Goal: Task Accomplishment & Management: Manage account settings

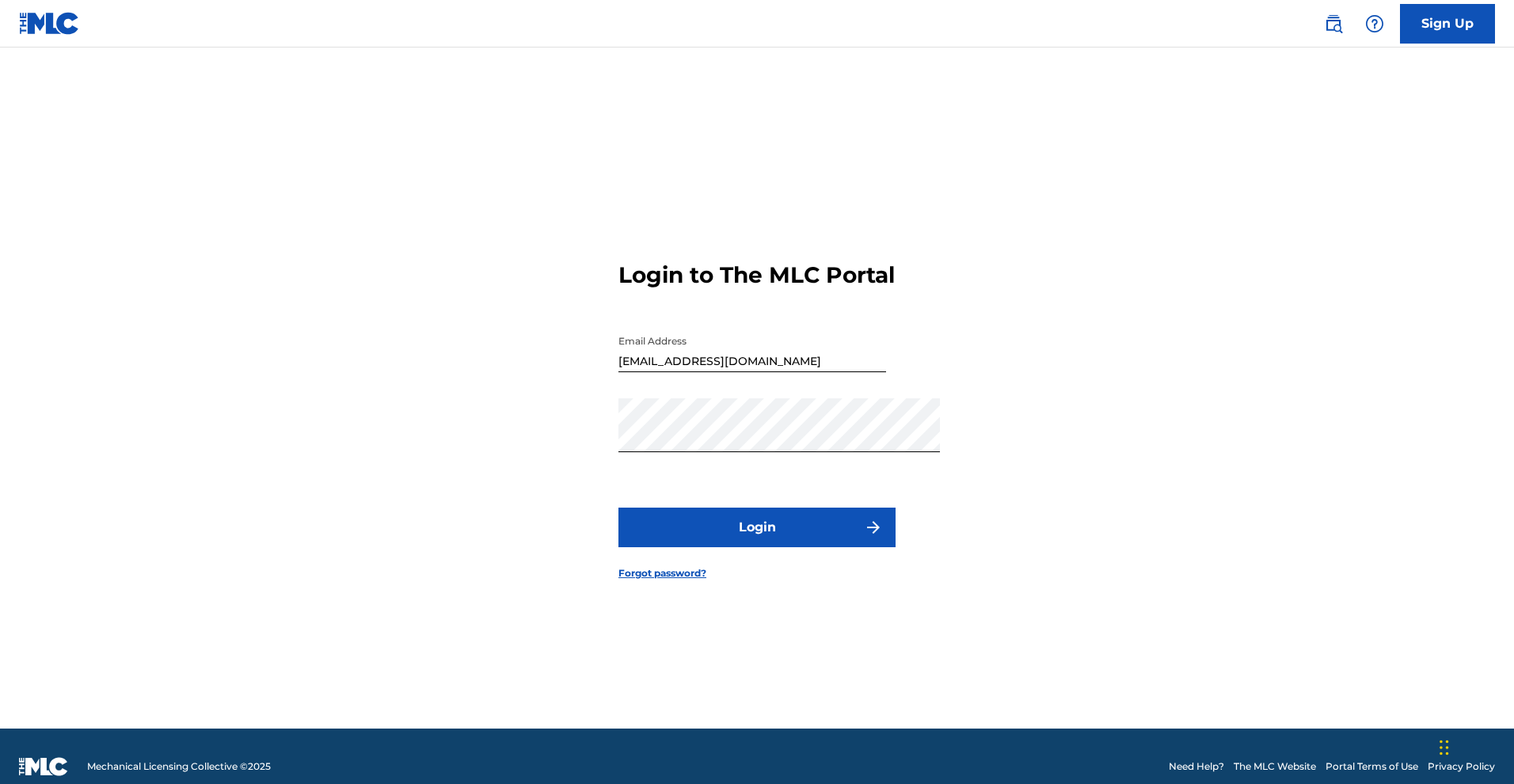
click at [843, 547] on button "Login" at bounding box center [757, 527] width 277 height 40
click at [817, 545] on button "Login" at bounding box center [757, 527] width 277 height 40
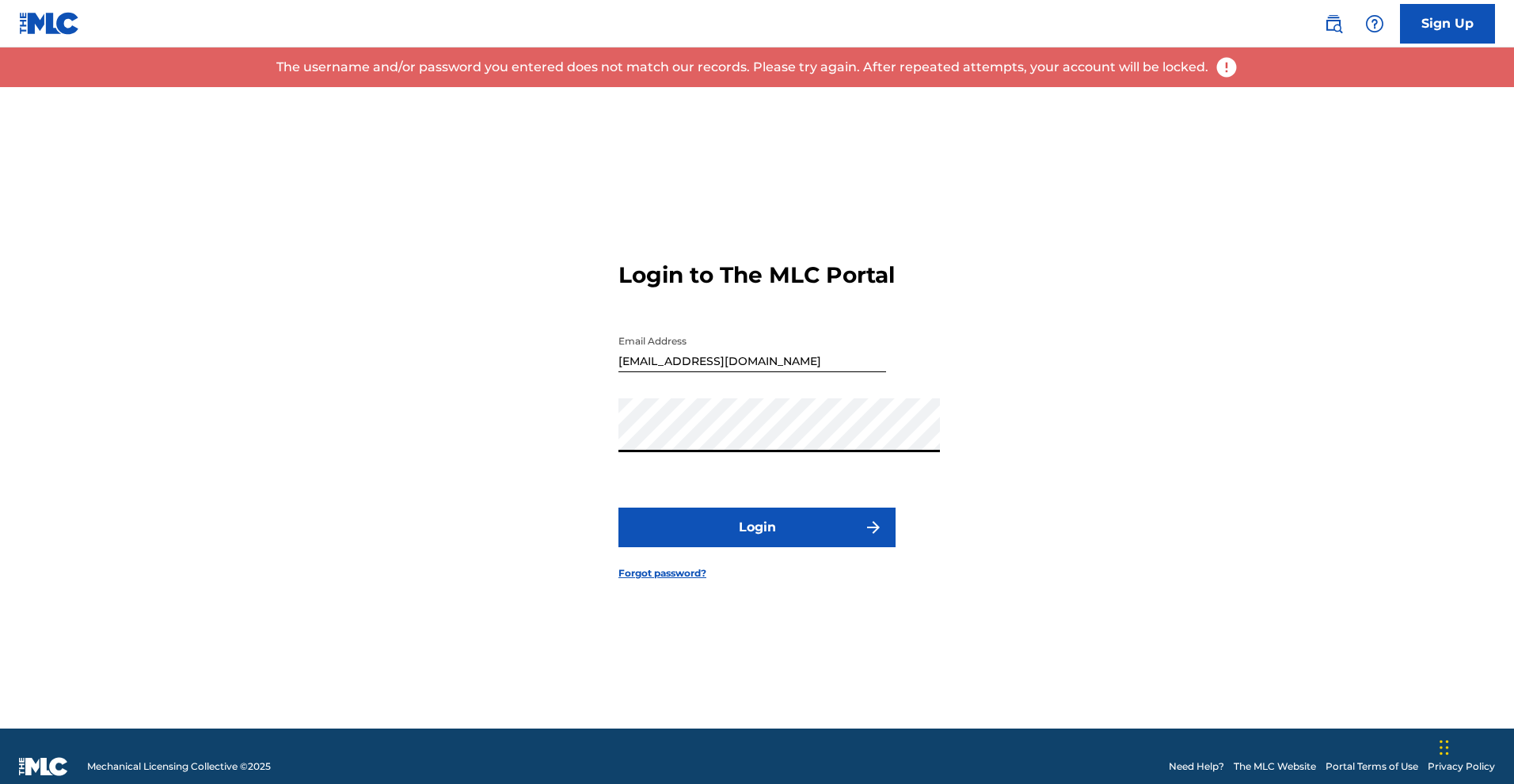
click at [779, 547] on button "Login" at bounding box center [757, 527] width 277 height 40
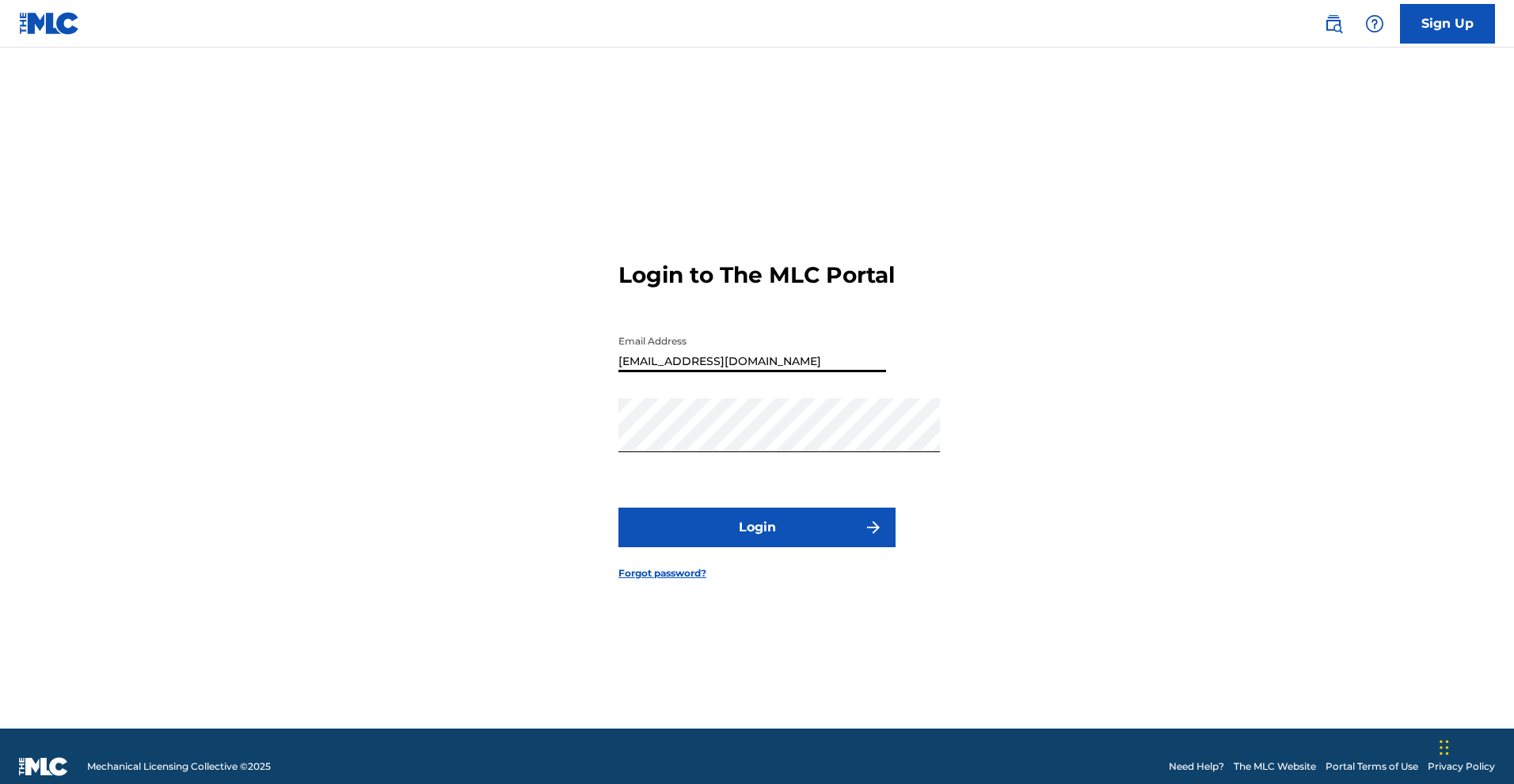
click at [647, 352] on input "[EMAIL_ADDRESS][DOMAIN_NAME]" at bounding box center [752, 350] width 267 height 46
type input "[EMAIL_ADDRESS][DOMAIN_NAME]"
click at [736, 266] on form "Login to The MLC Portal Email Address [EMAIL_ADDRESS][DOMAIN_NAME] Password Log…" at bounding box center [757, 407] width 277 height 642
click at [713, 542] on button "Login" at bounding box center [757, 527] width 277 height 40
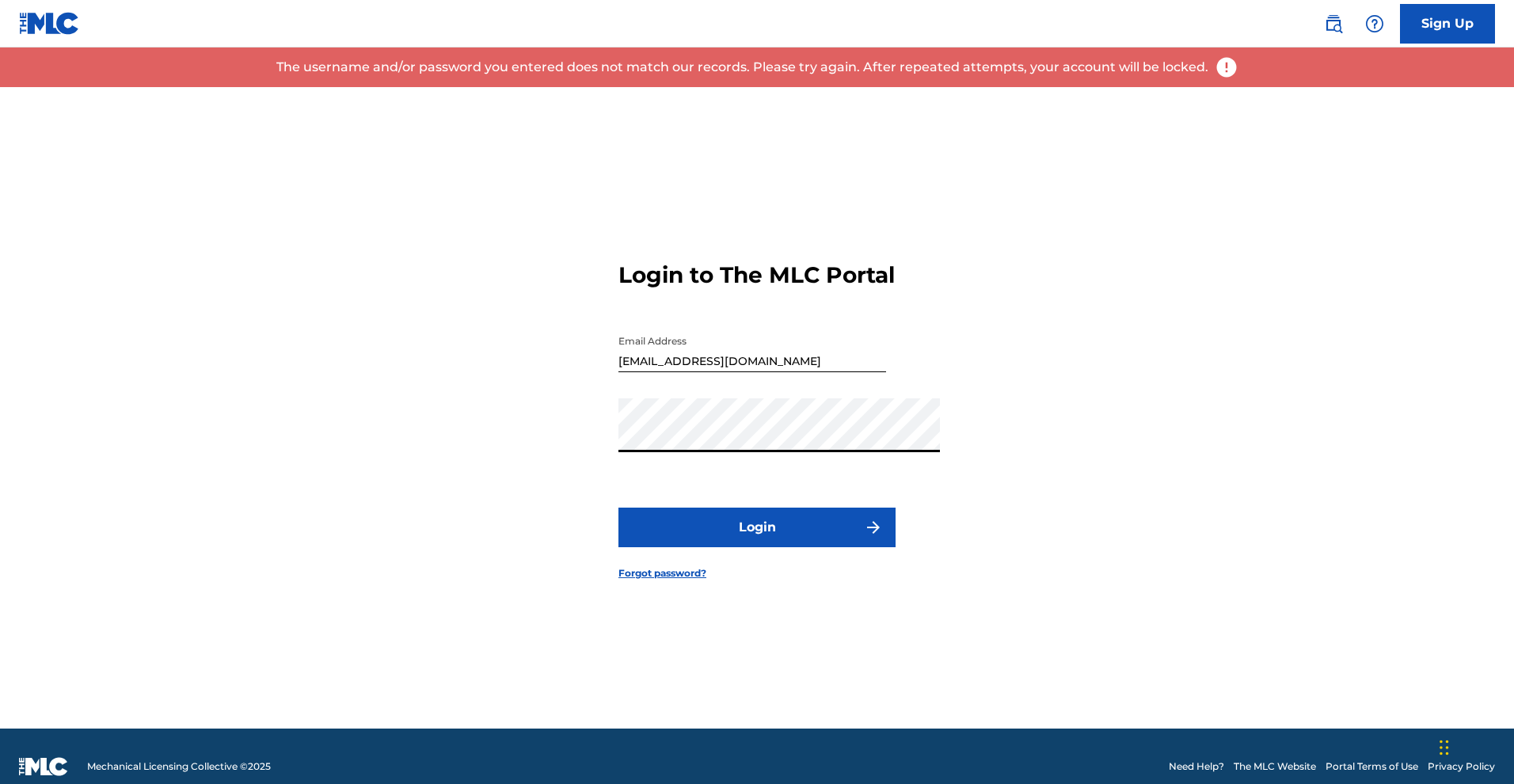
click at [550, 442] on div "Login to The MLC Portal Email Address [EMAIL_ADDRESS][DOMAIN_NAME] Password Log…" at bounding box center [757, 407] width 1109 height 642
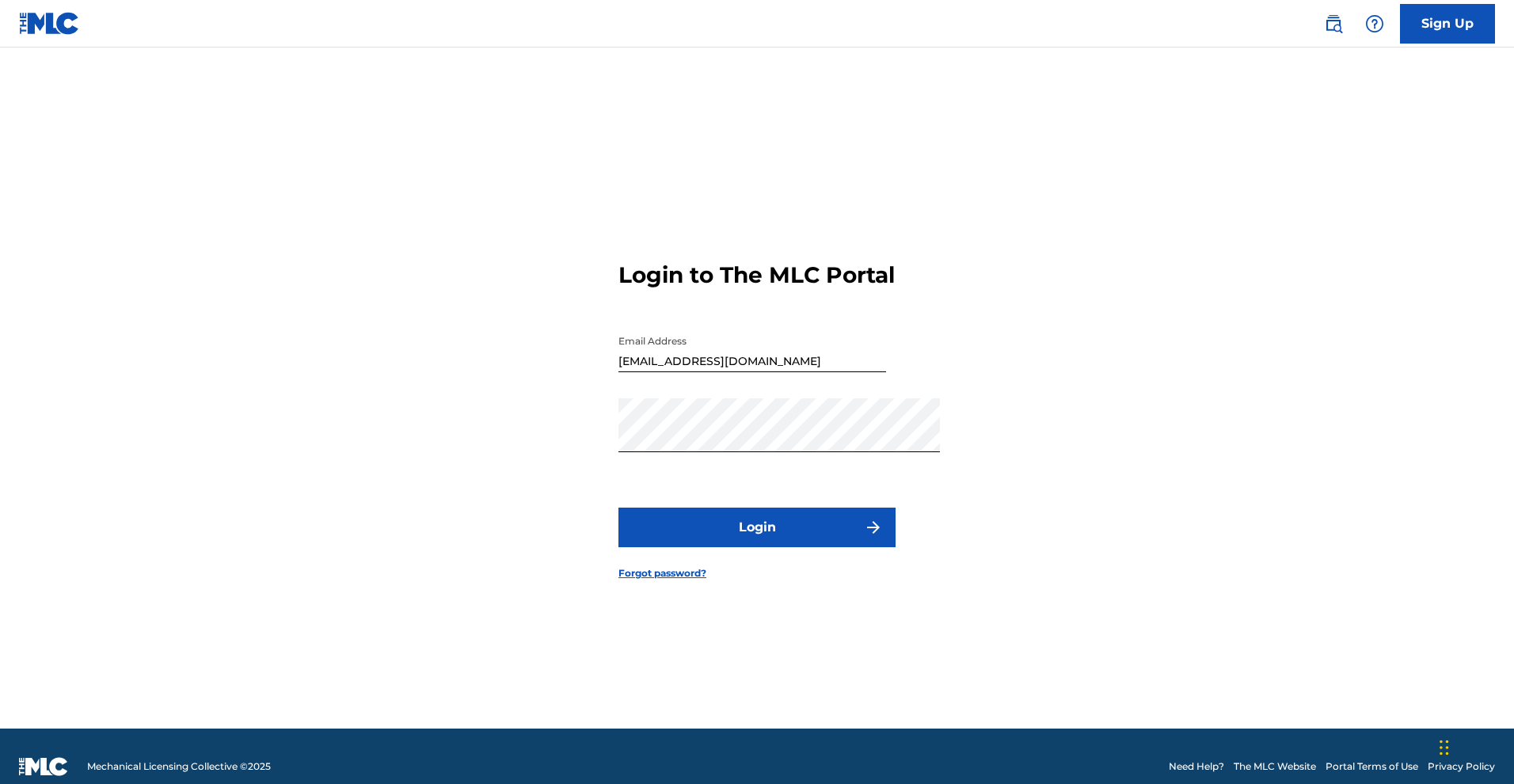
click at [637, 547] on button "Login" at bounding box center [757, 527] width 277 height 40
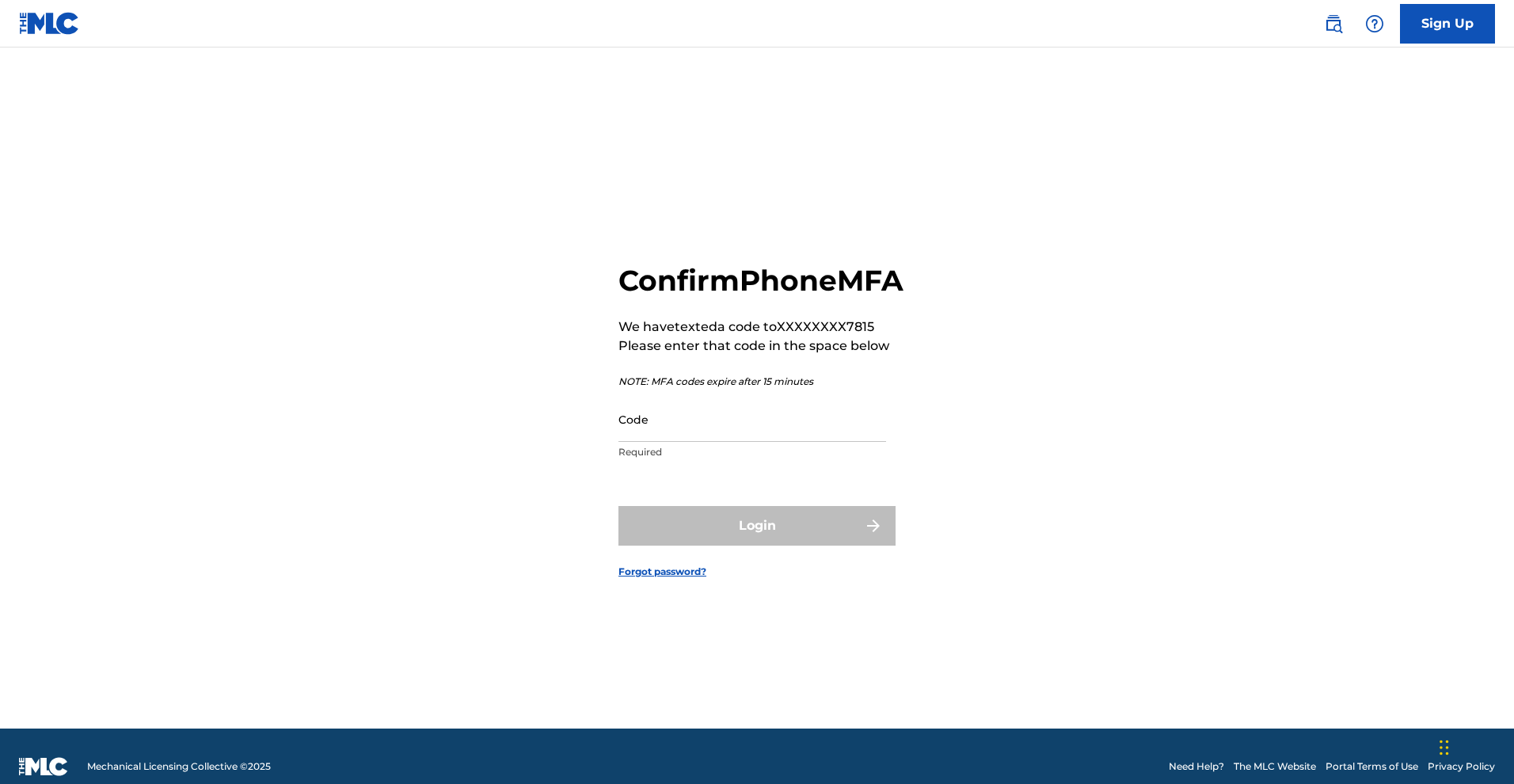
click at [631, 432] on input "Code" at bounding box center [752, 419] width 267 height 46
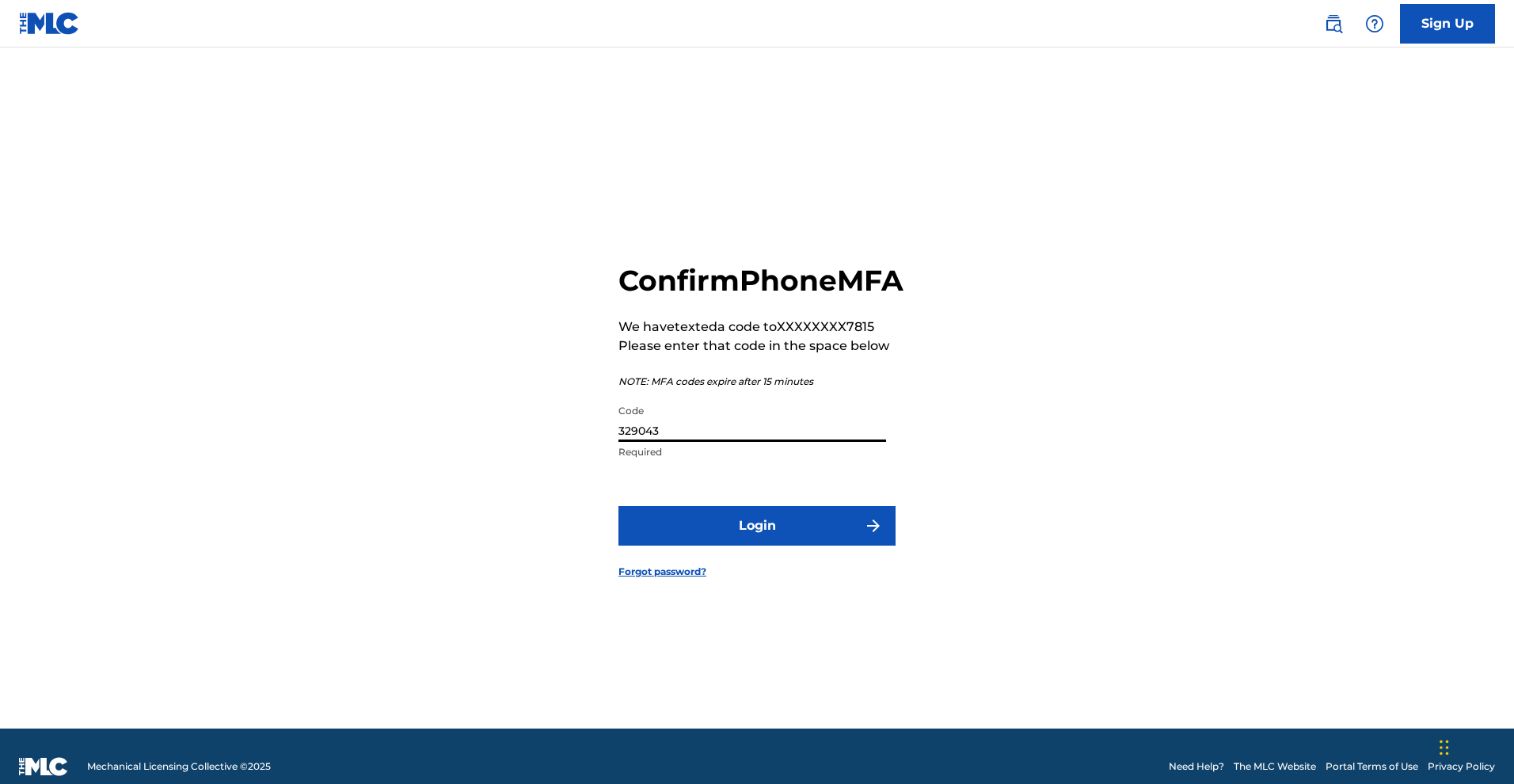
type input "329043"
click at [718, 542] on button "Login" at bounding box center [757, 525] width 277 height 40
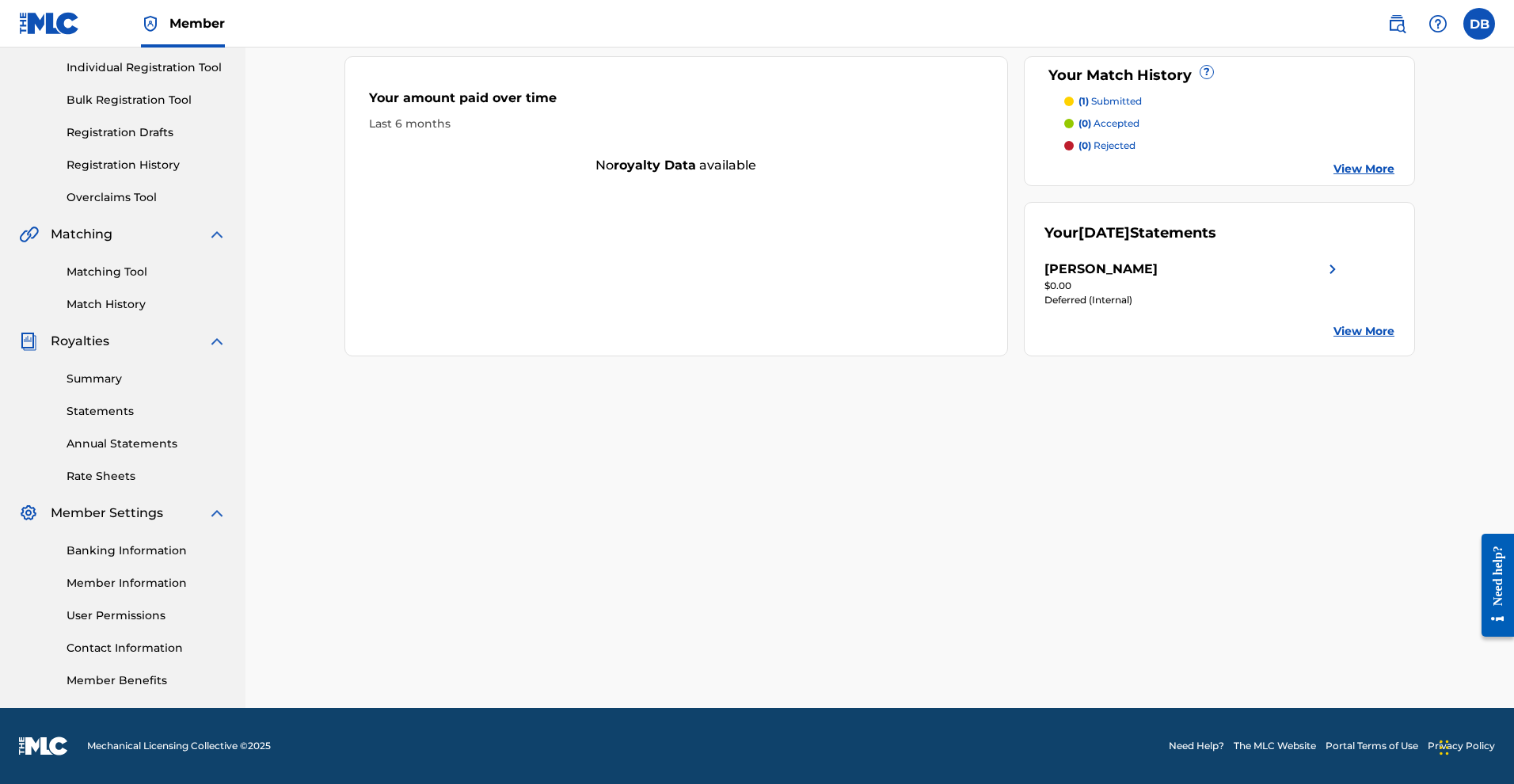
scroll to position [296, 0]
click at [1395, 323] on link "View More" at bounding box center [1364, 331] width 61 height 17
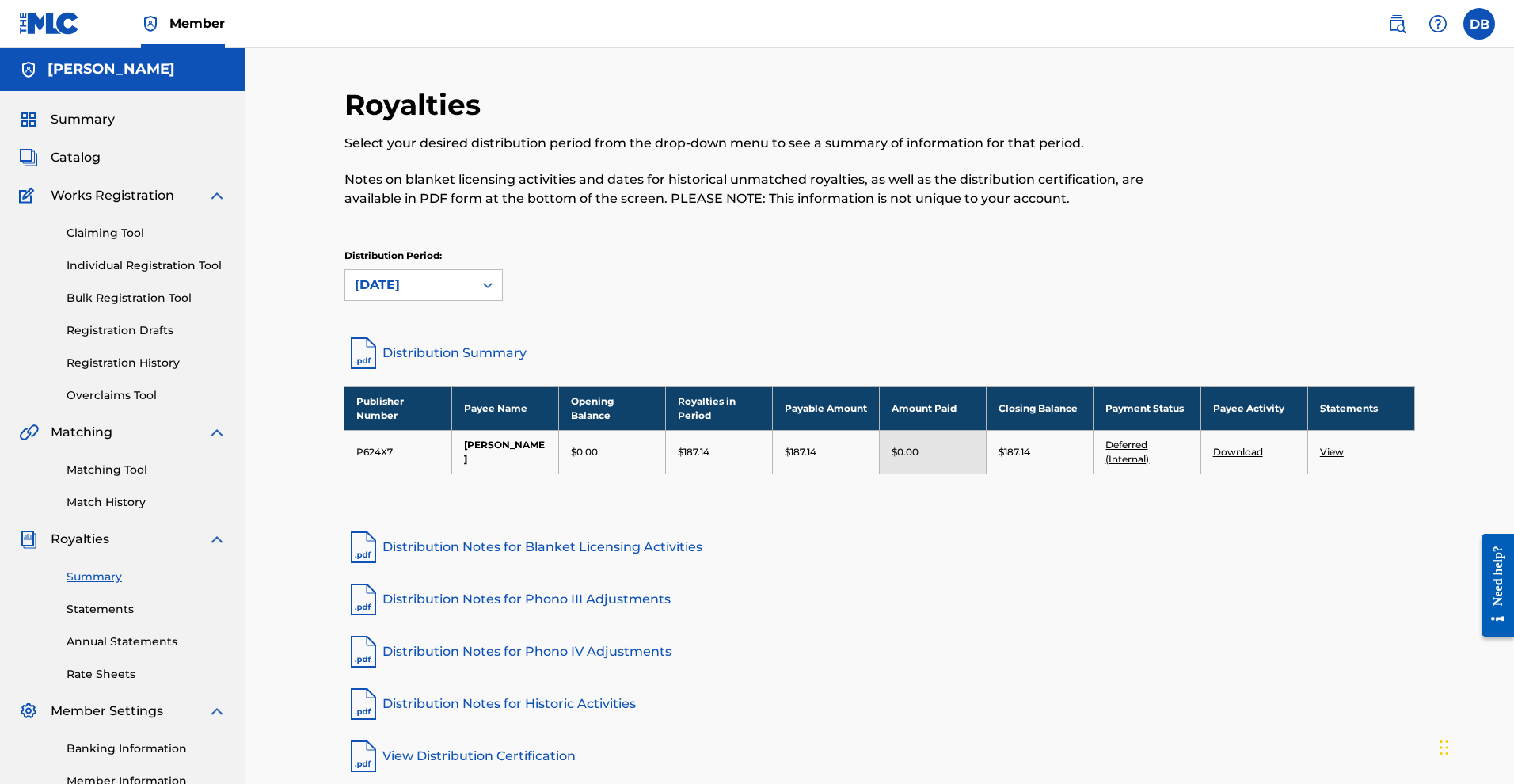
click at [109, 129] on link "Summary" at bounding box center [67, 120] width 96 height 19
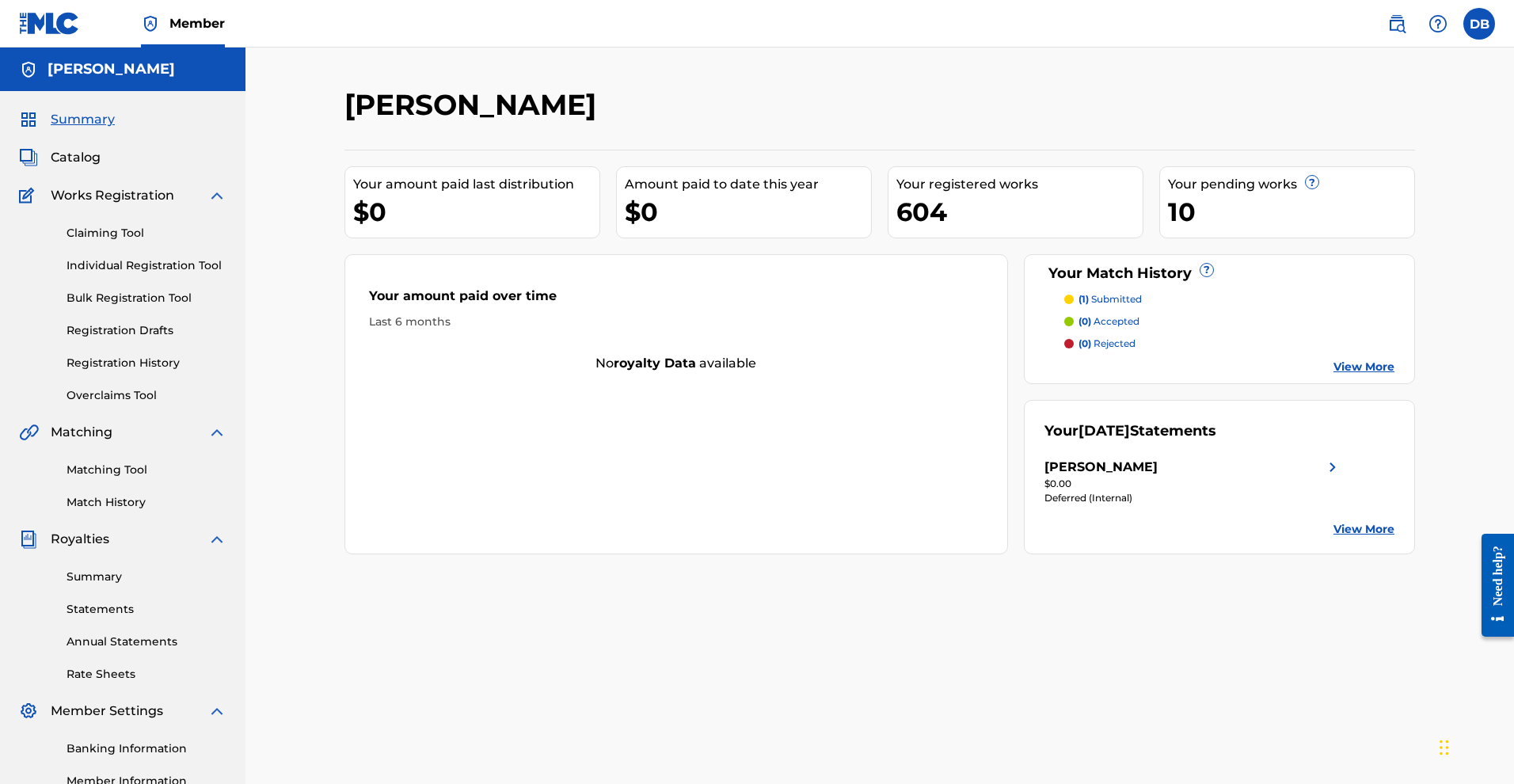
click at [147, 241] on link "Claiming Tool" at bounding box center [147, 234] width 160 height 17
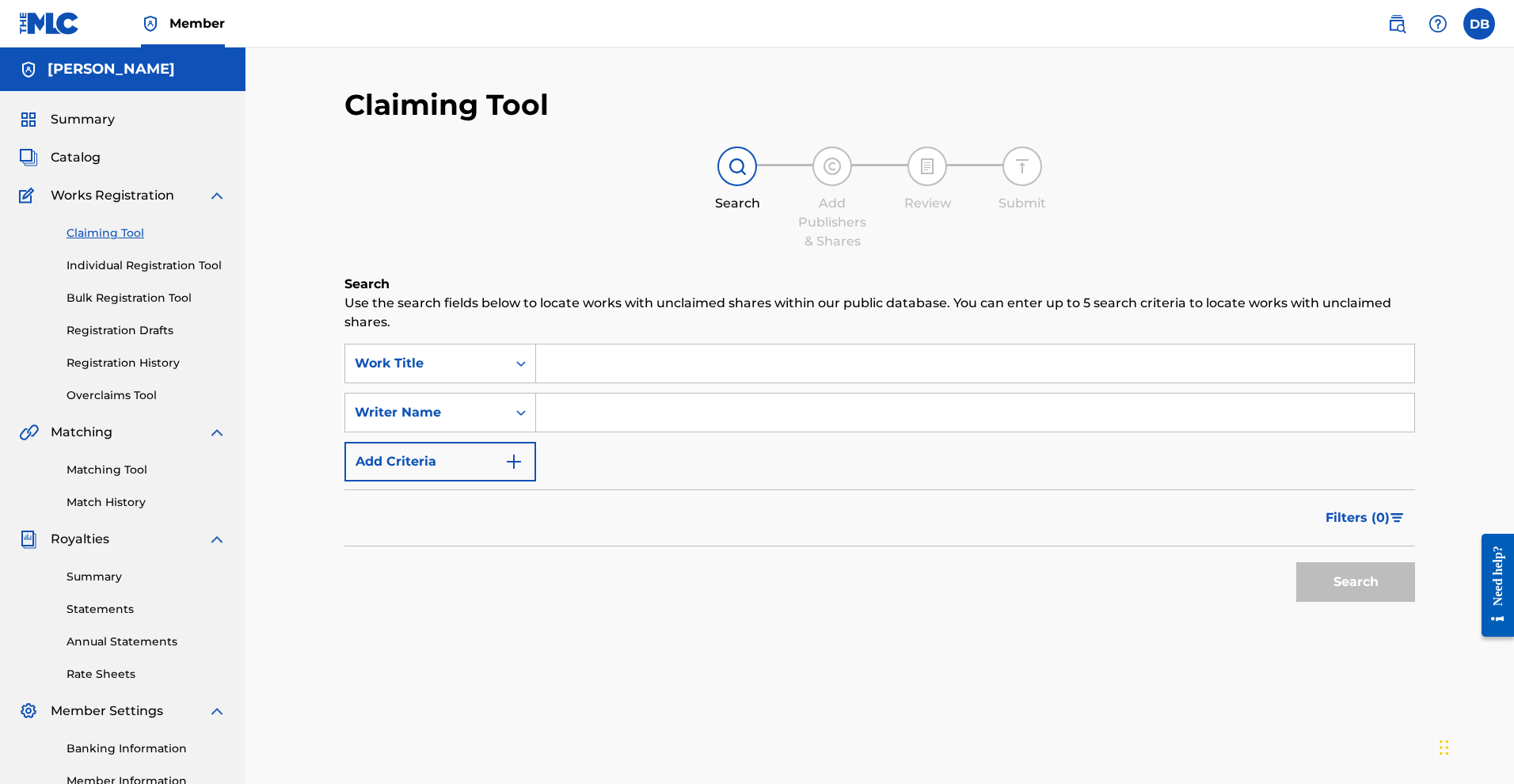
click at [160, 274] on link "Individual Registration Tool" at bounding box center [147, 266] width 160 height 17
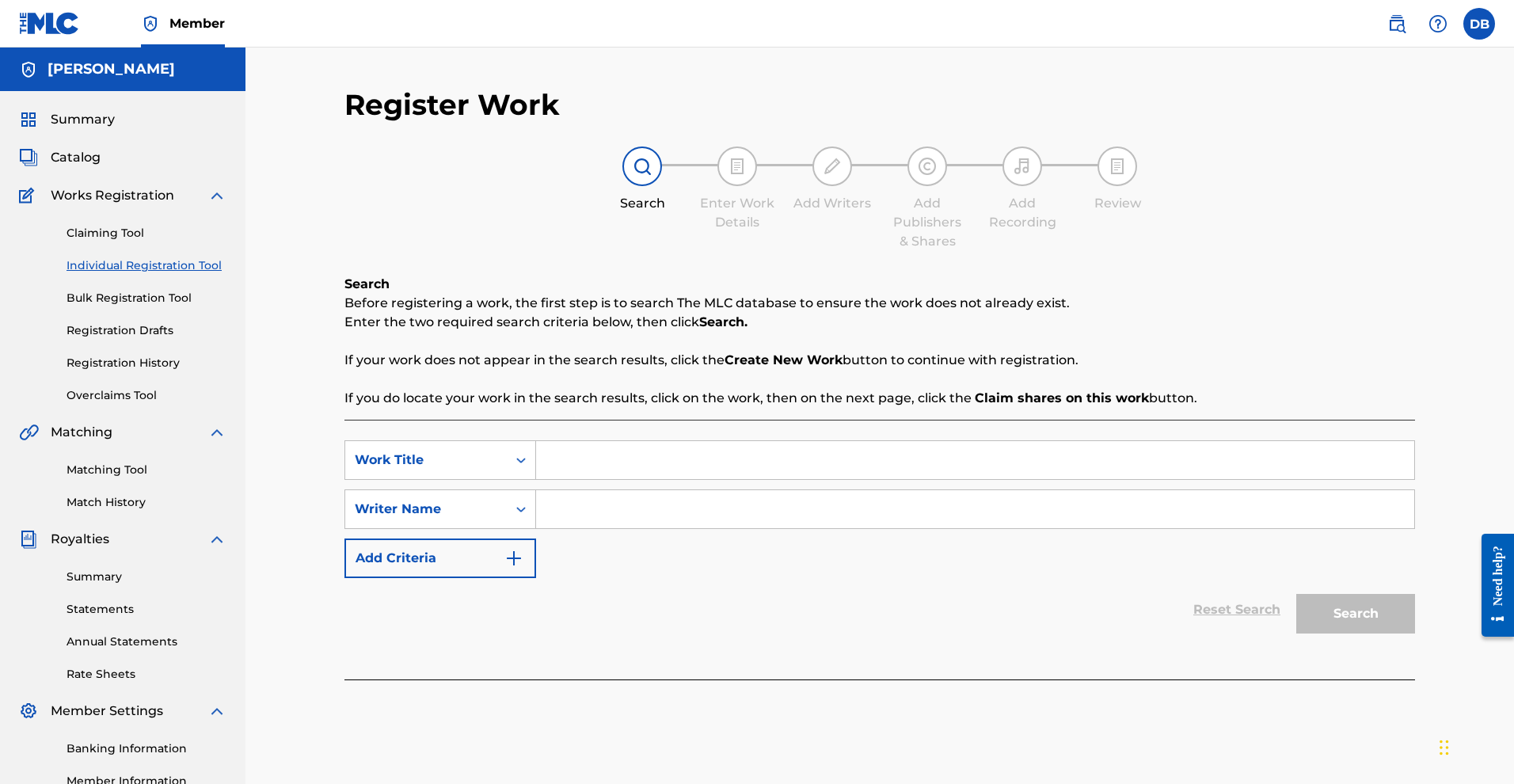
click at [168, 306] on link "Bulk Registration Tool" at bounding box center [147, 298] width 160 height 17
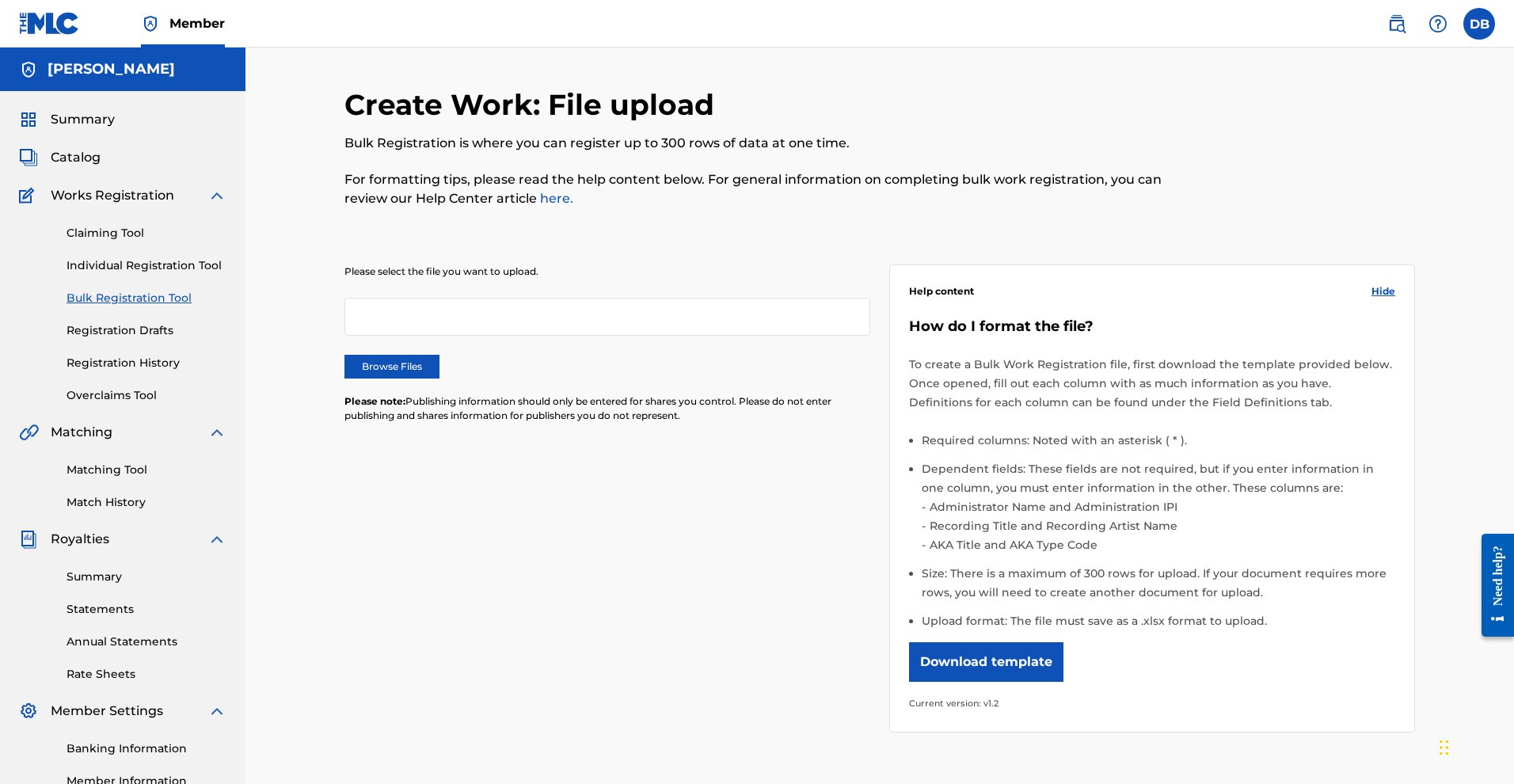
click at [166, 339] on link "Registration Drafts" at bounding box center [147, 330] width 160 height 17
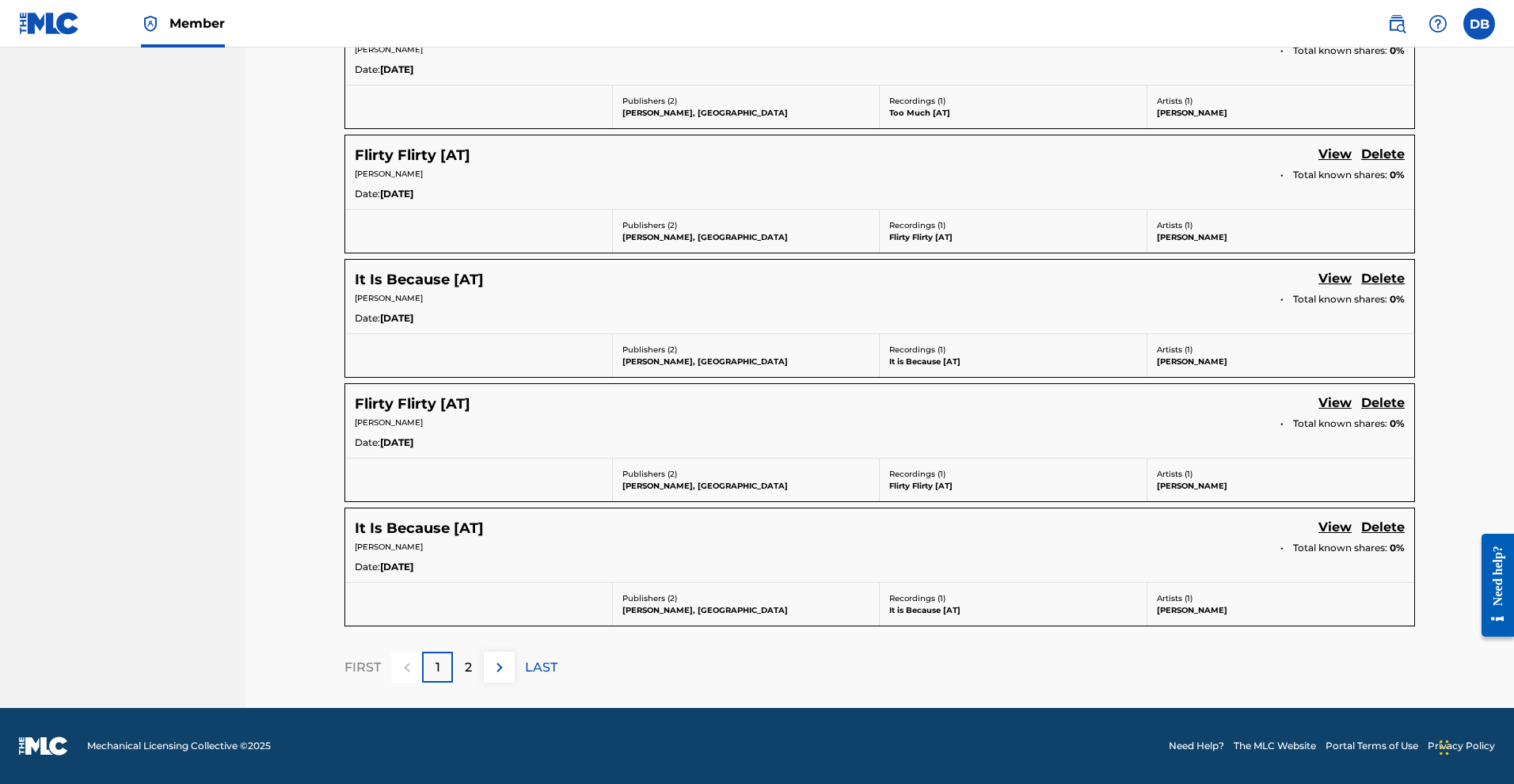
scroll to position [1163, 0]
click at [465, 658] on p "2" at bounding box center [468, 667] width 7 height 19
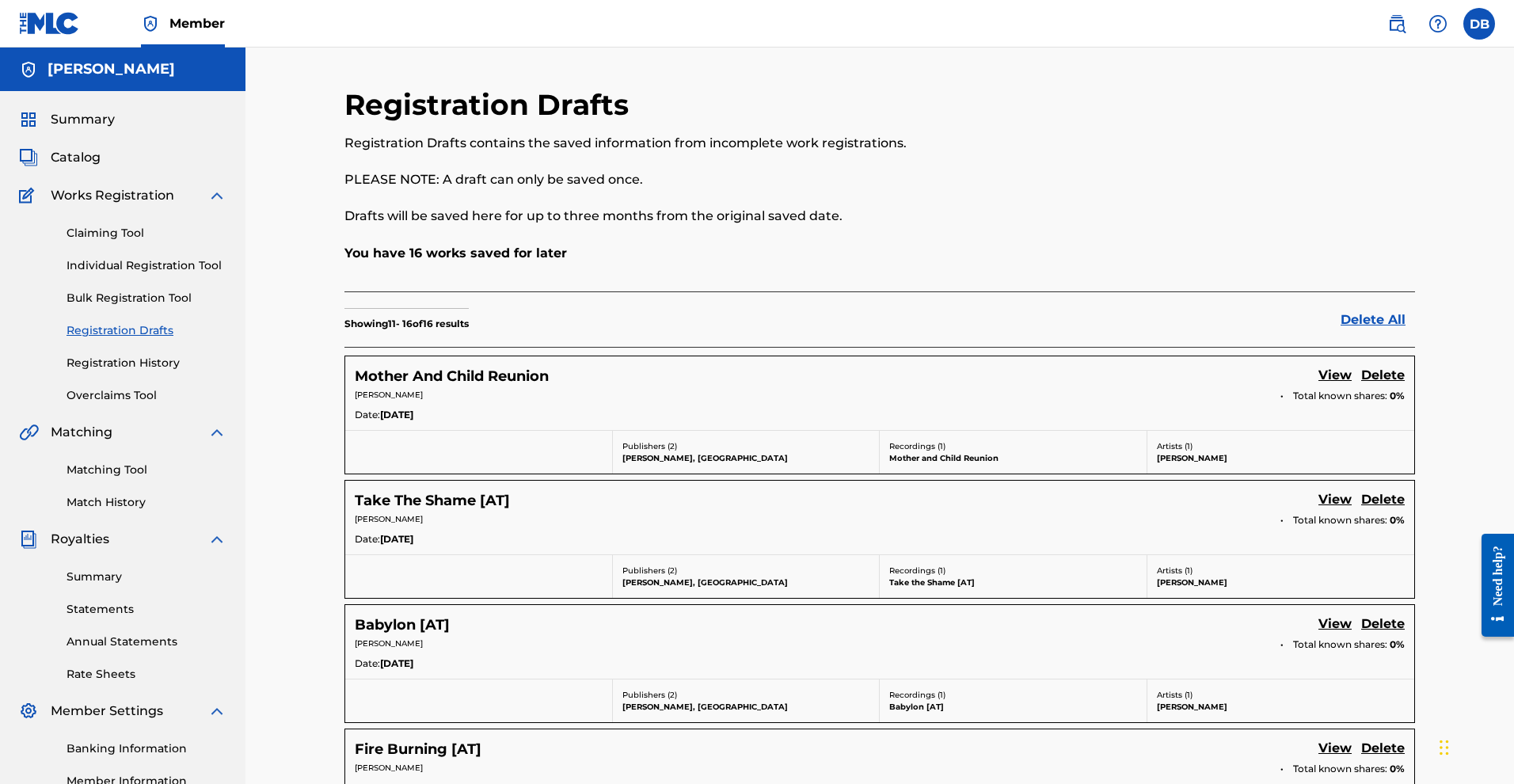
scroll to position [0, 0]
click at [1352, 512] on link "View" at bounding box center [1334, 500] width 33 height 21
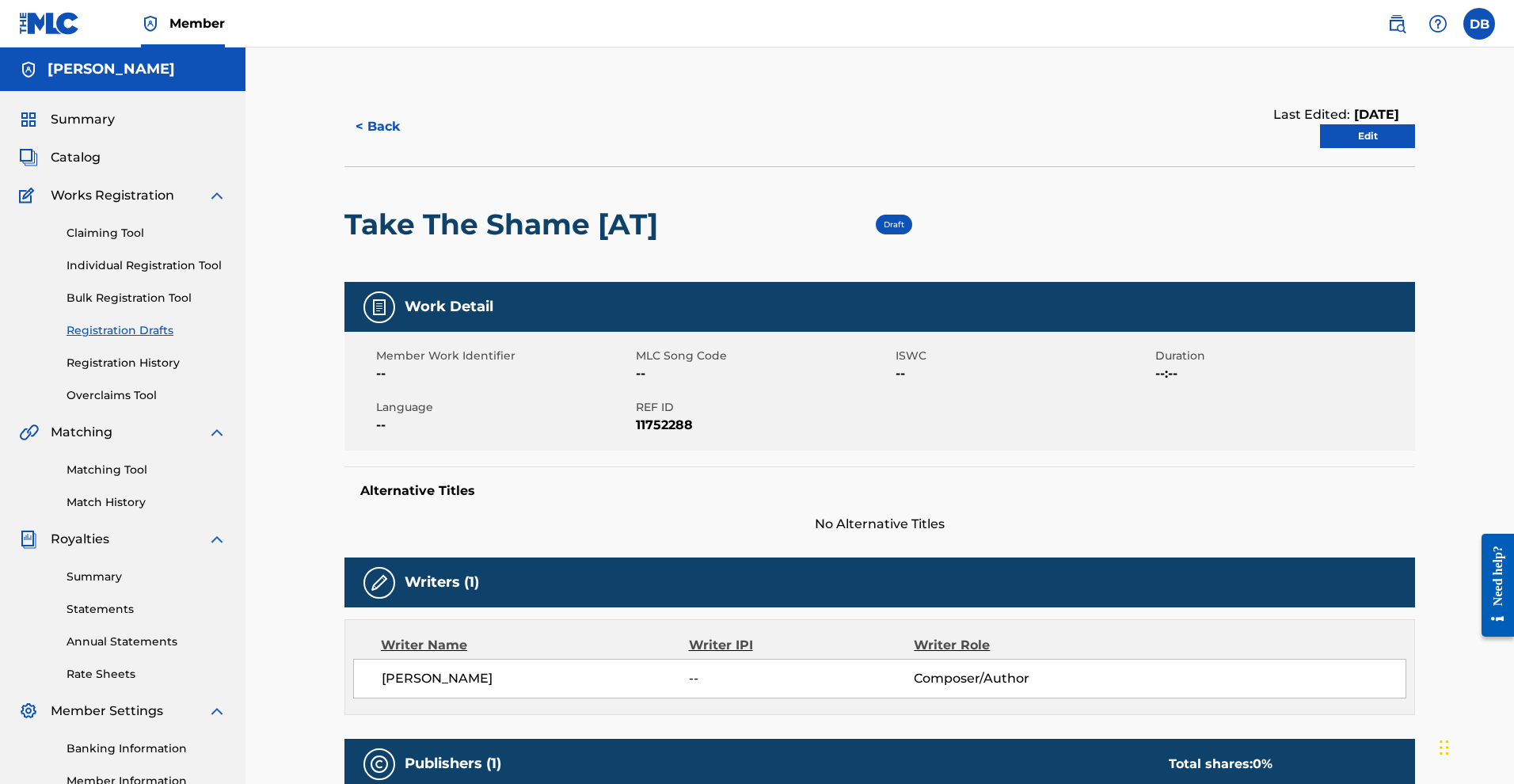
click at [362, 147] on button "< Back" at bounding box center [391, 126] width 95 height 40
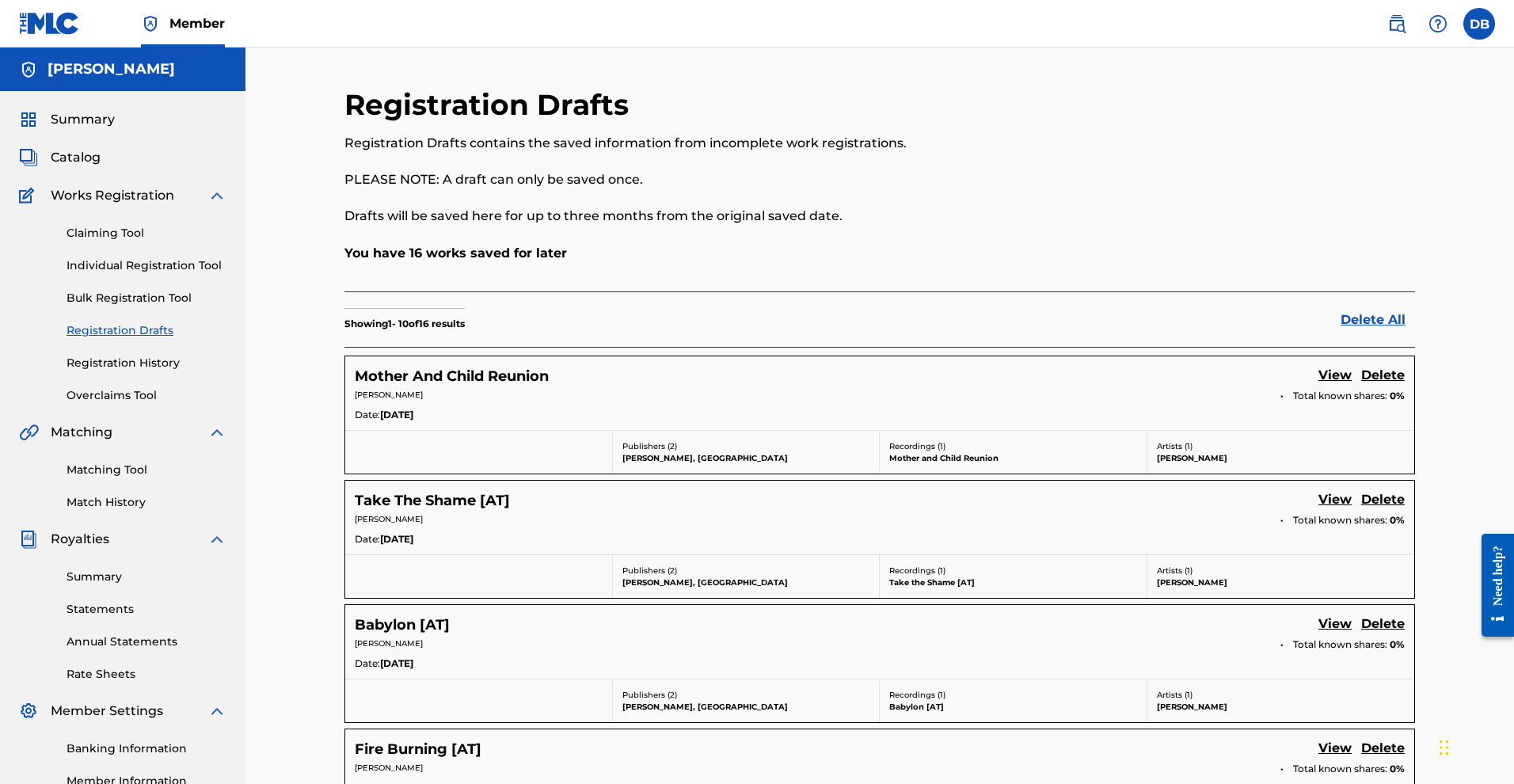
click at [1352, 387] on link "View" at bounding box center [1334, 376] width 33 height 21
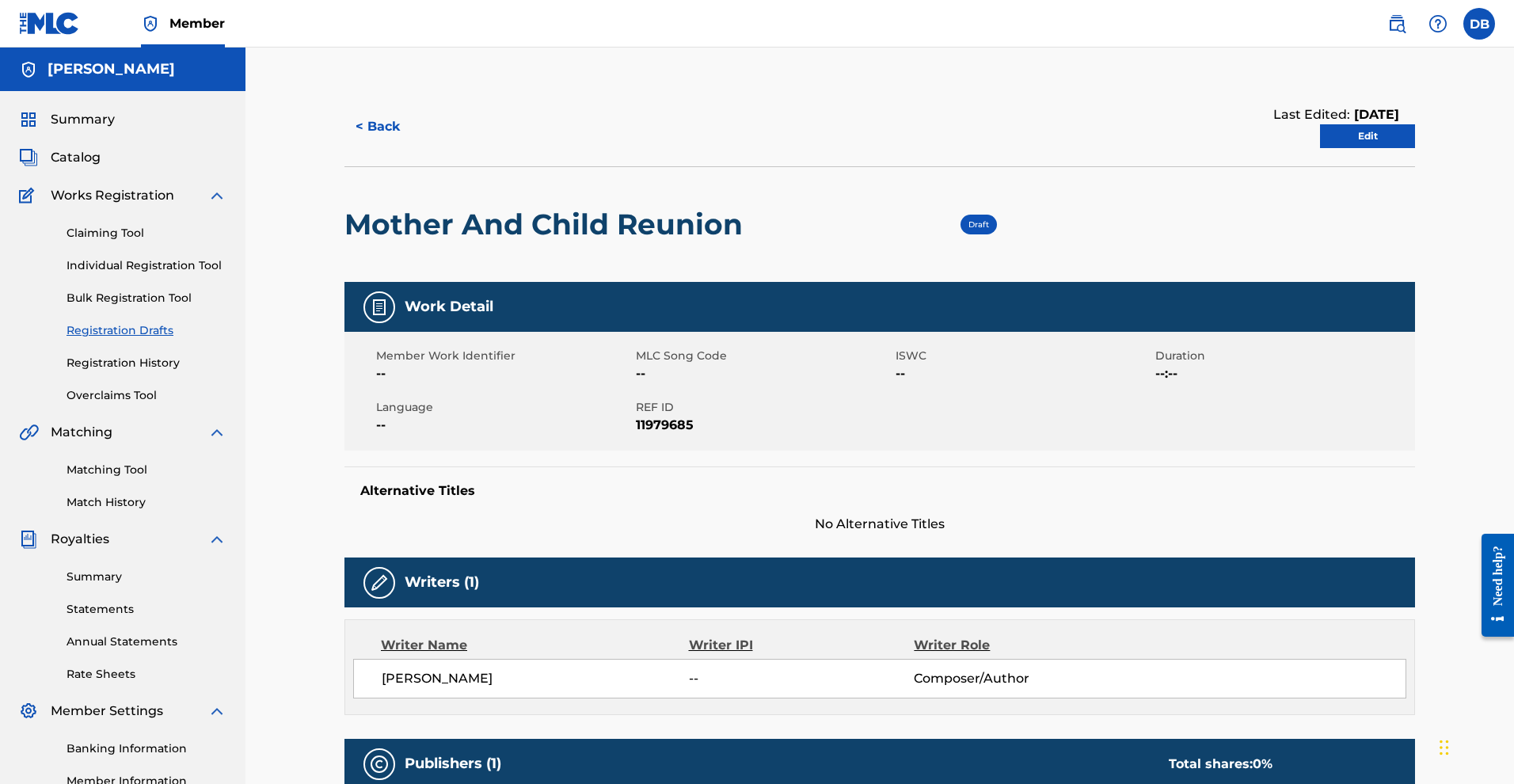
click at [363, 147] on button "< Back" at bounding box center [391, 126] width 95 height 40
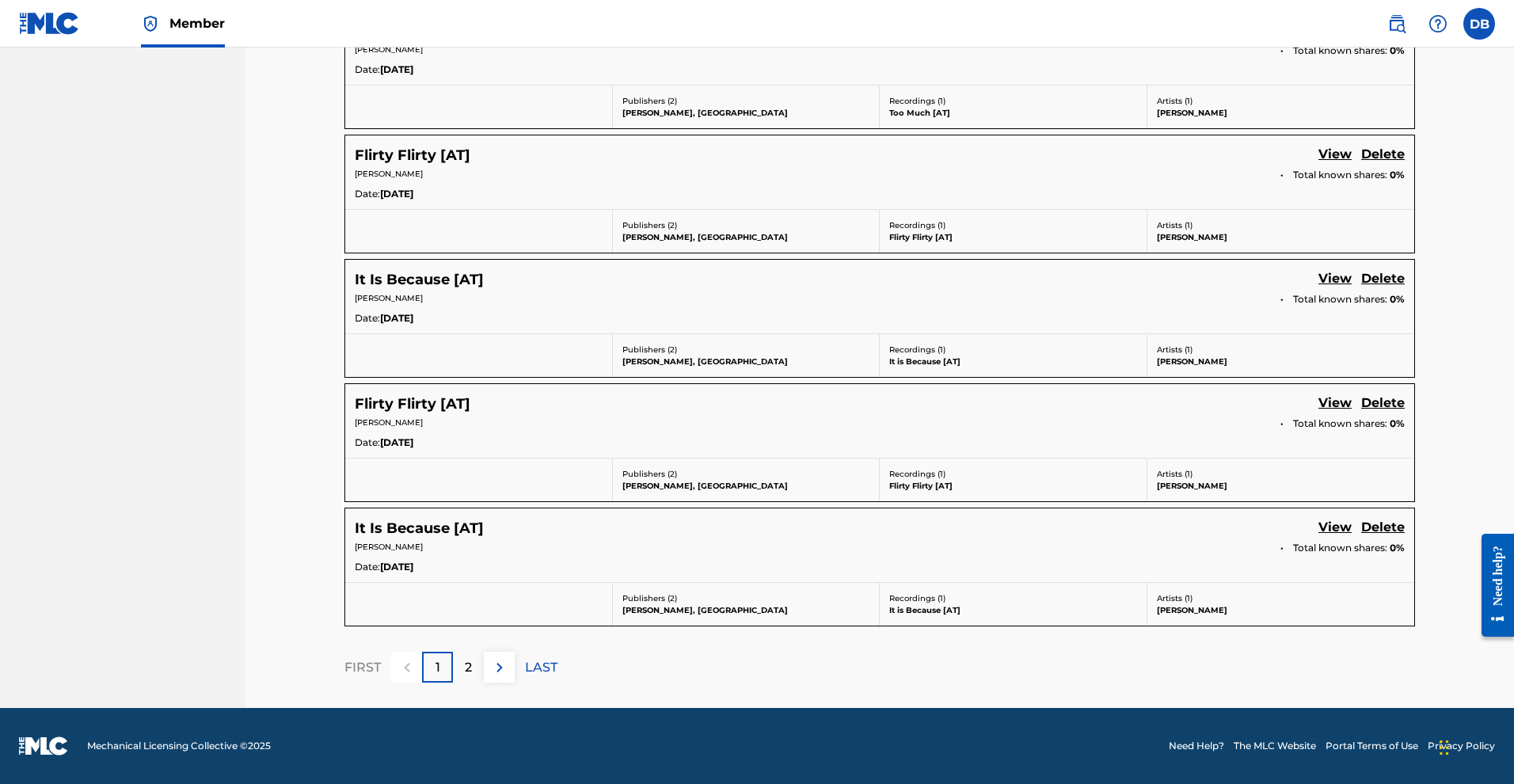
scroll to position [1163, 0]
click at [464, 657] on div "2" at bounding box center [468, 667] width 31 height 31
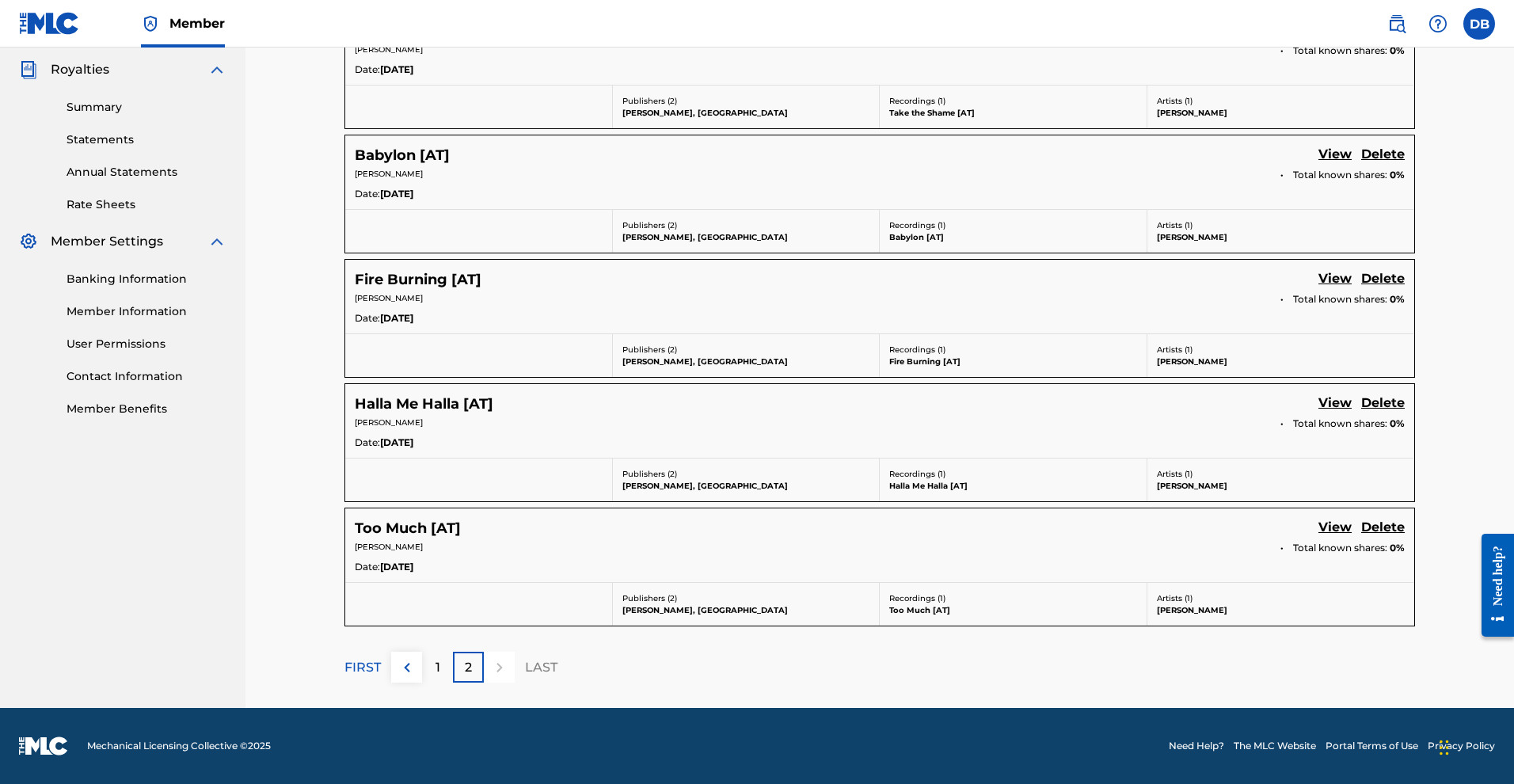
scroll to position [616, 0]
click at [1352, 518] on link "View" at bounding box center [1334, 528] width 33 height 21
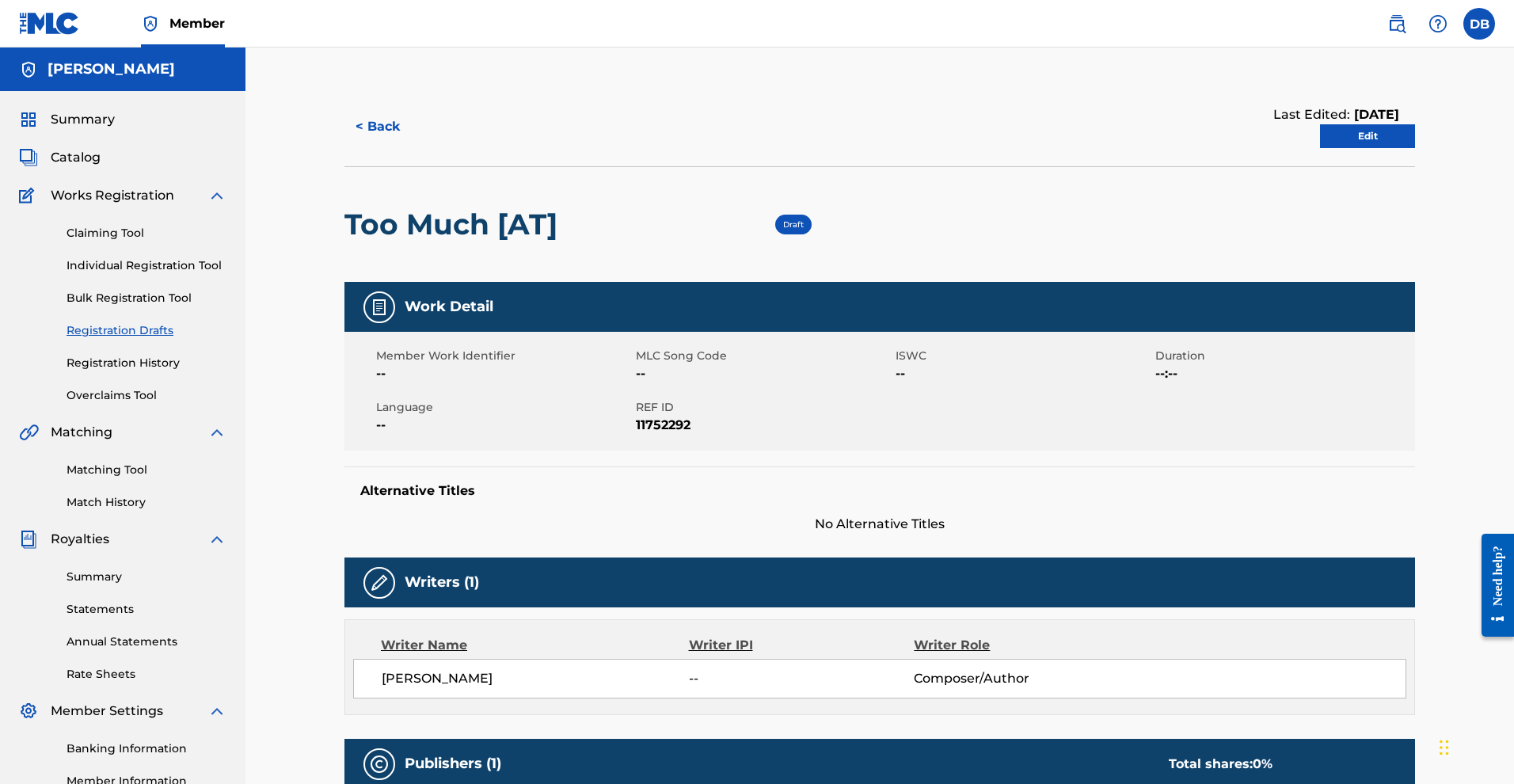
click at [359, 147] on button "< Back" at bounding box center [391, 126] width 95 height 40
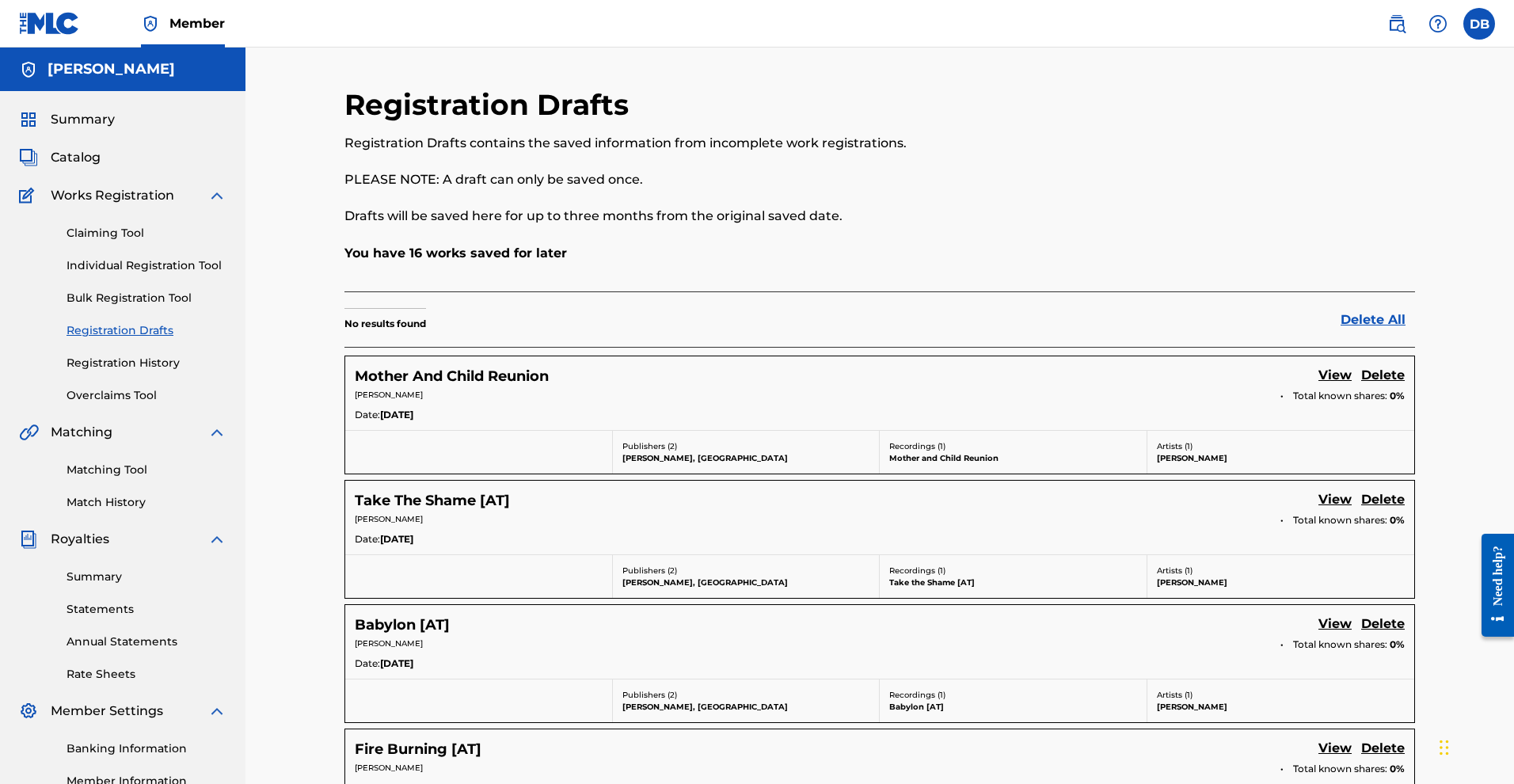
scroll to position [342, 0]
